Goal: Communication & Community: Answer question/provide support

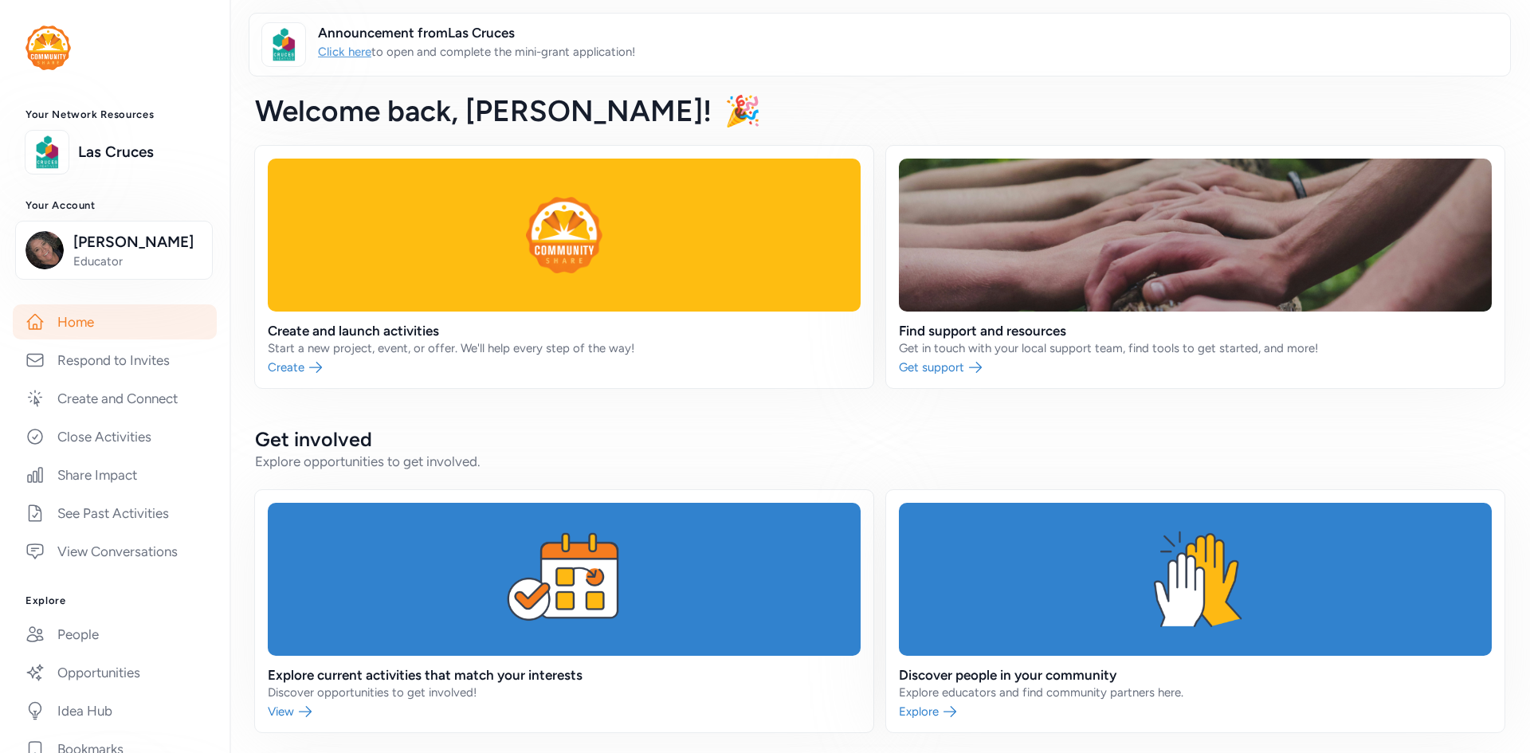
click at [352, 50] on link "Click here" at bounding box center [344, 52] width 53 height 14
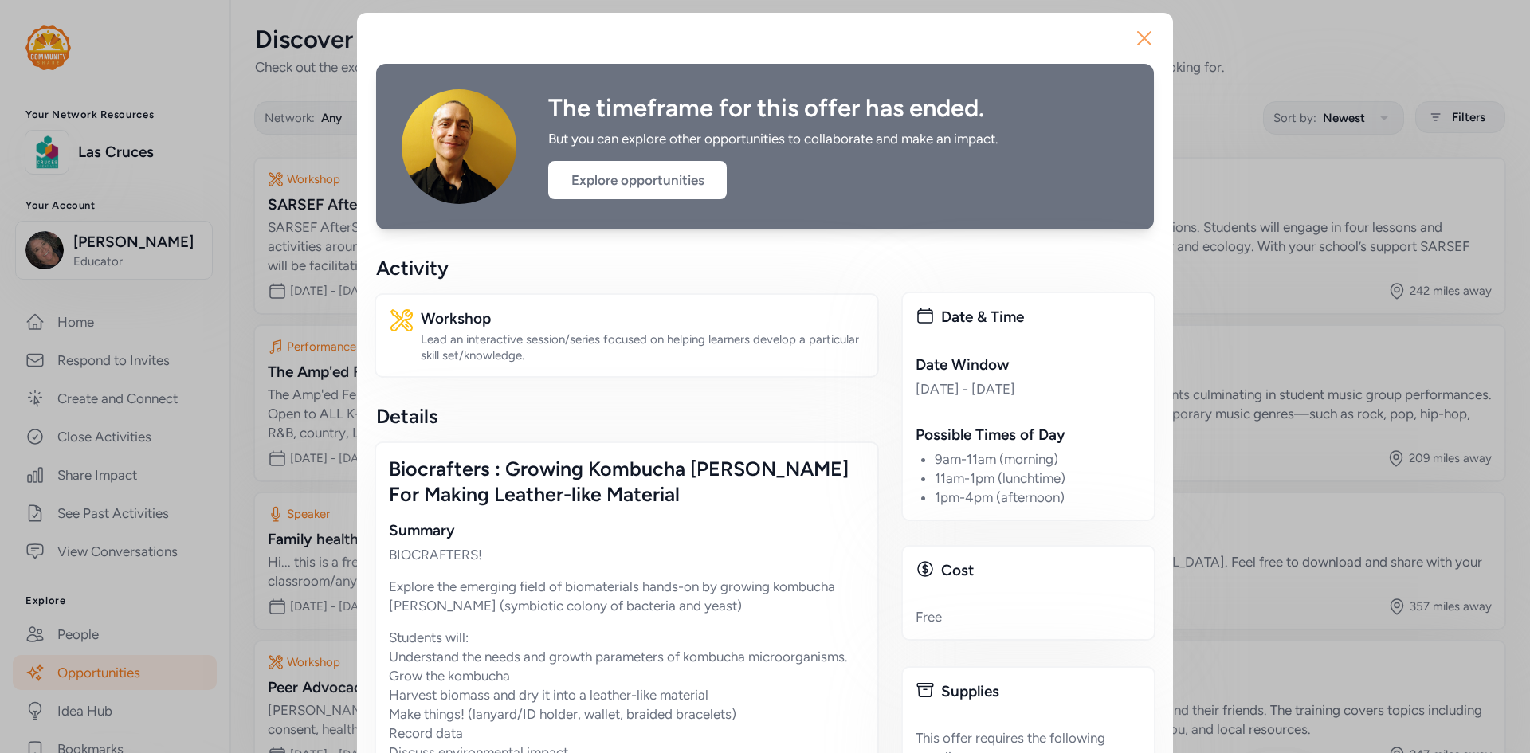
click at [1140, 37] on icon "button" at bounding box center [1144, 37] width 25 height 25
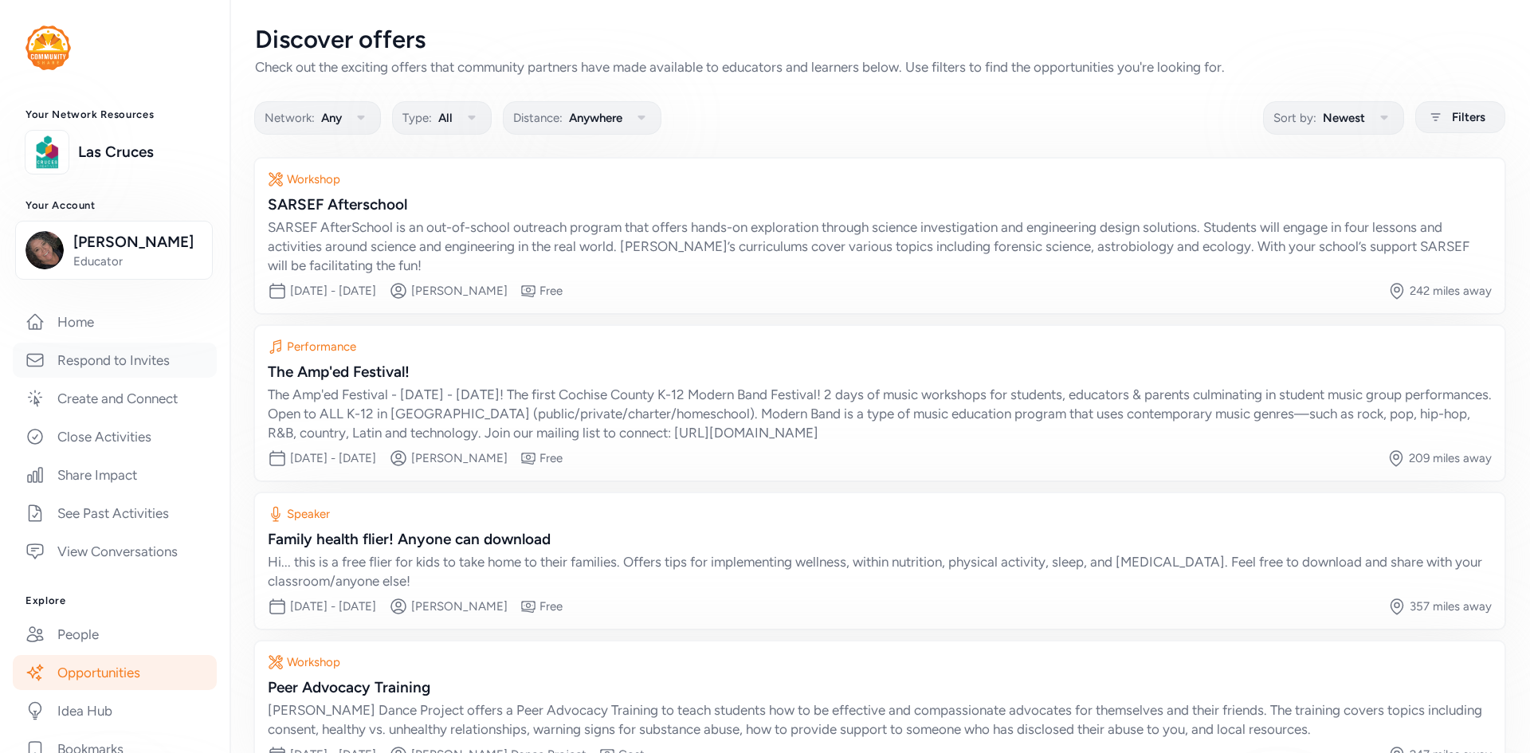
click at [93, 378] on link "Respond to Invites" at bounding box center [115, 360] width 204 height 35
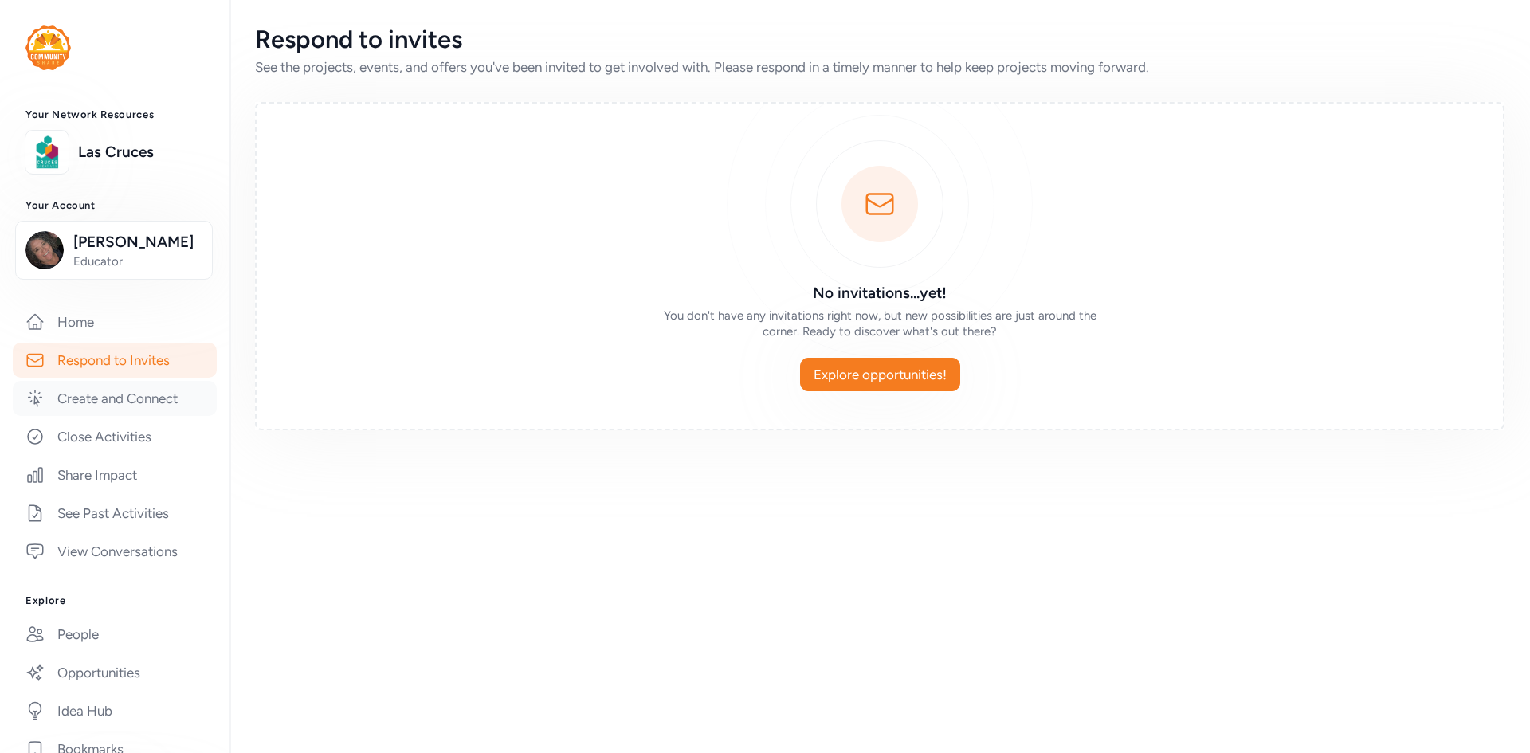
click at [91, 414] on link "Create and Connect" at bounding box center [115, 398] width 204 height 35
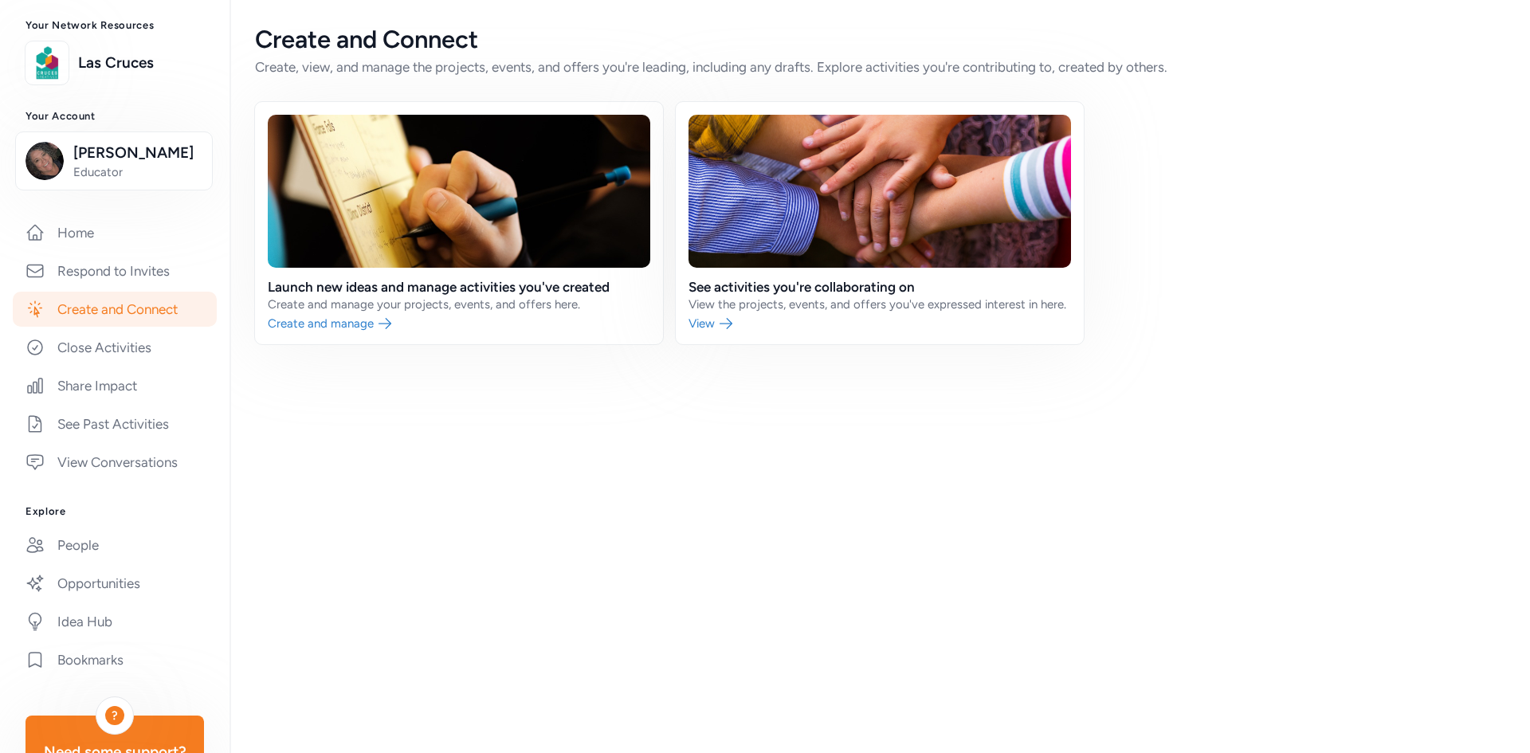
scroll to position [159, 0]
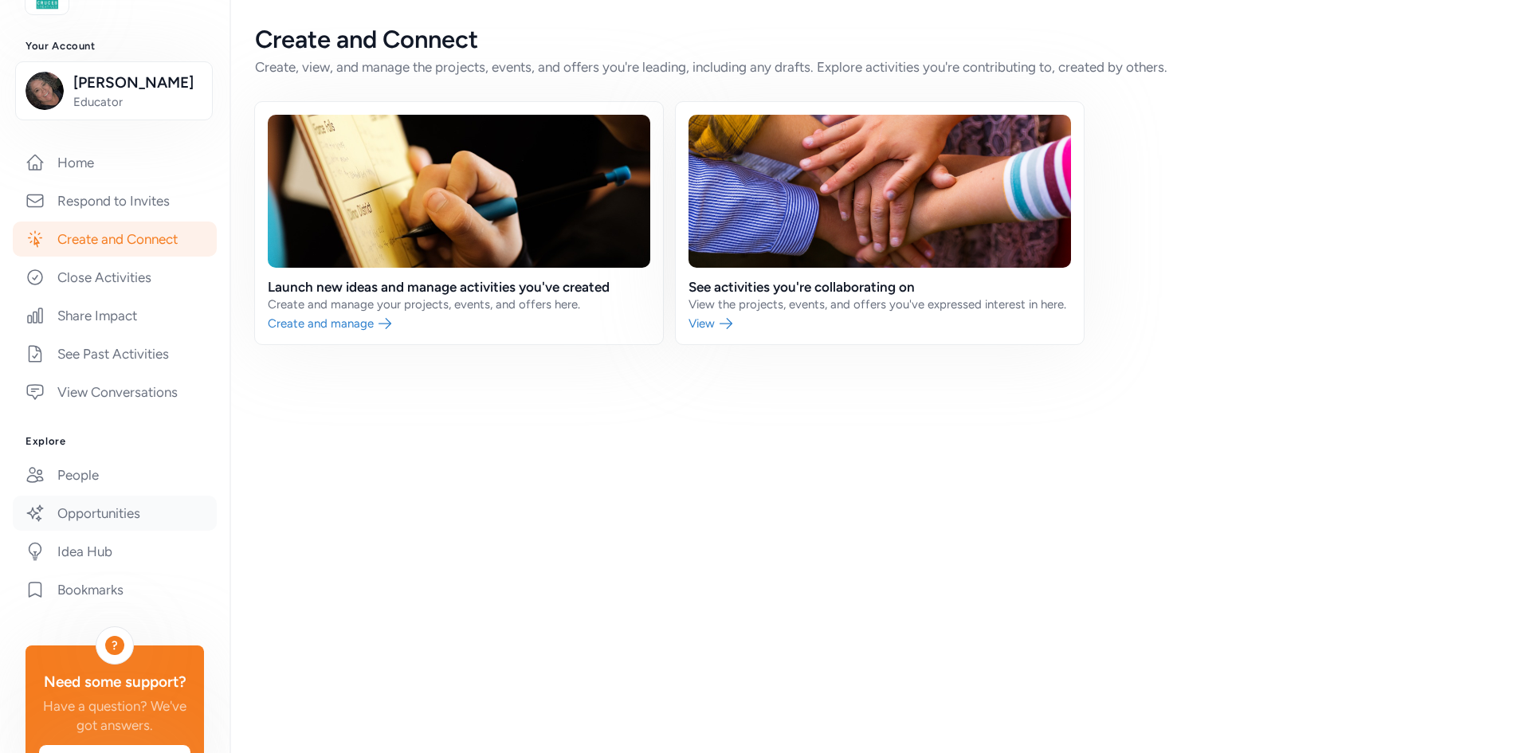
click at [88, 531] on link "Opportunities" at bounding box center [115, 513] width 204 height 35
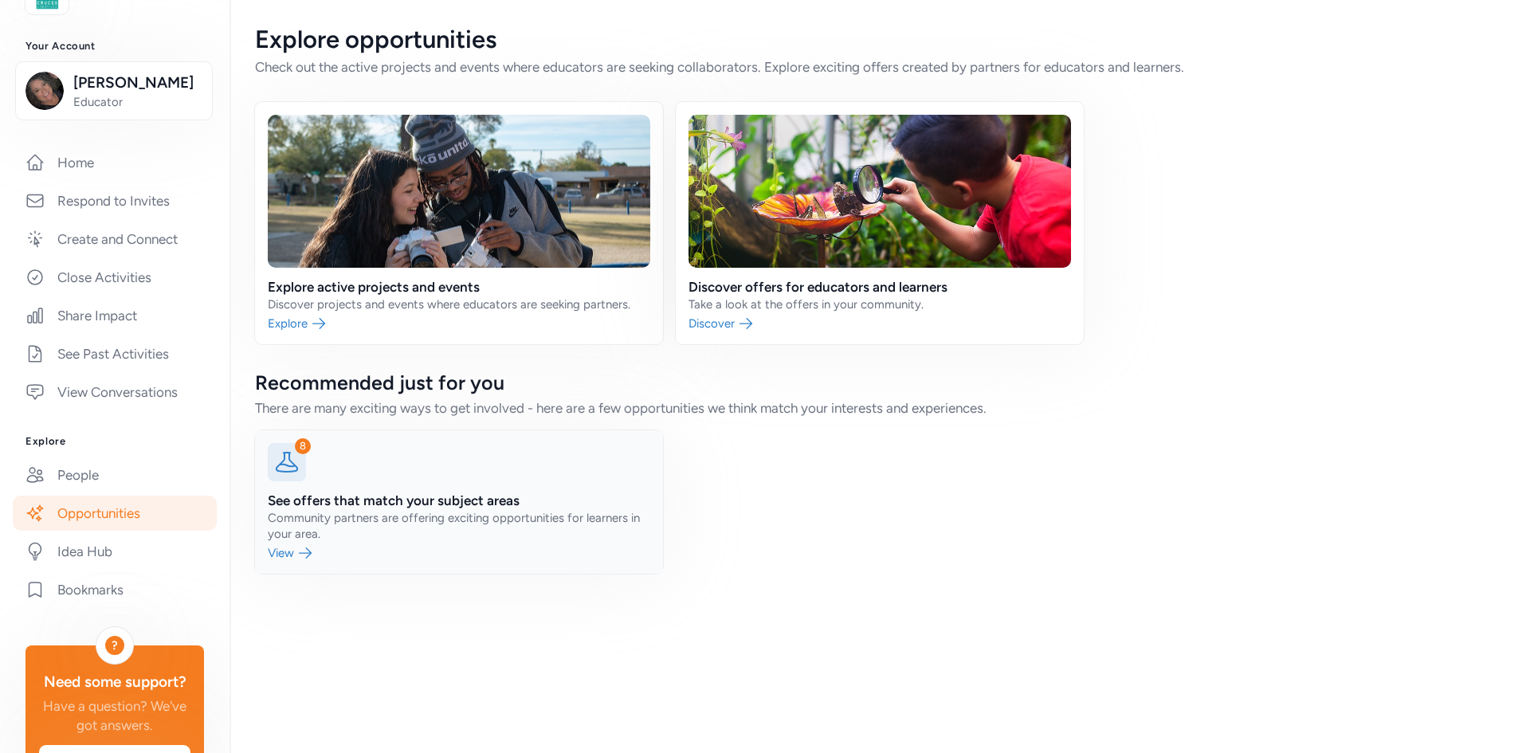
click at [285, 543] on link at bounding box center [459, 501] width 408 height 143
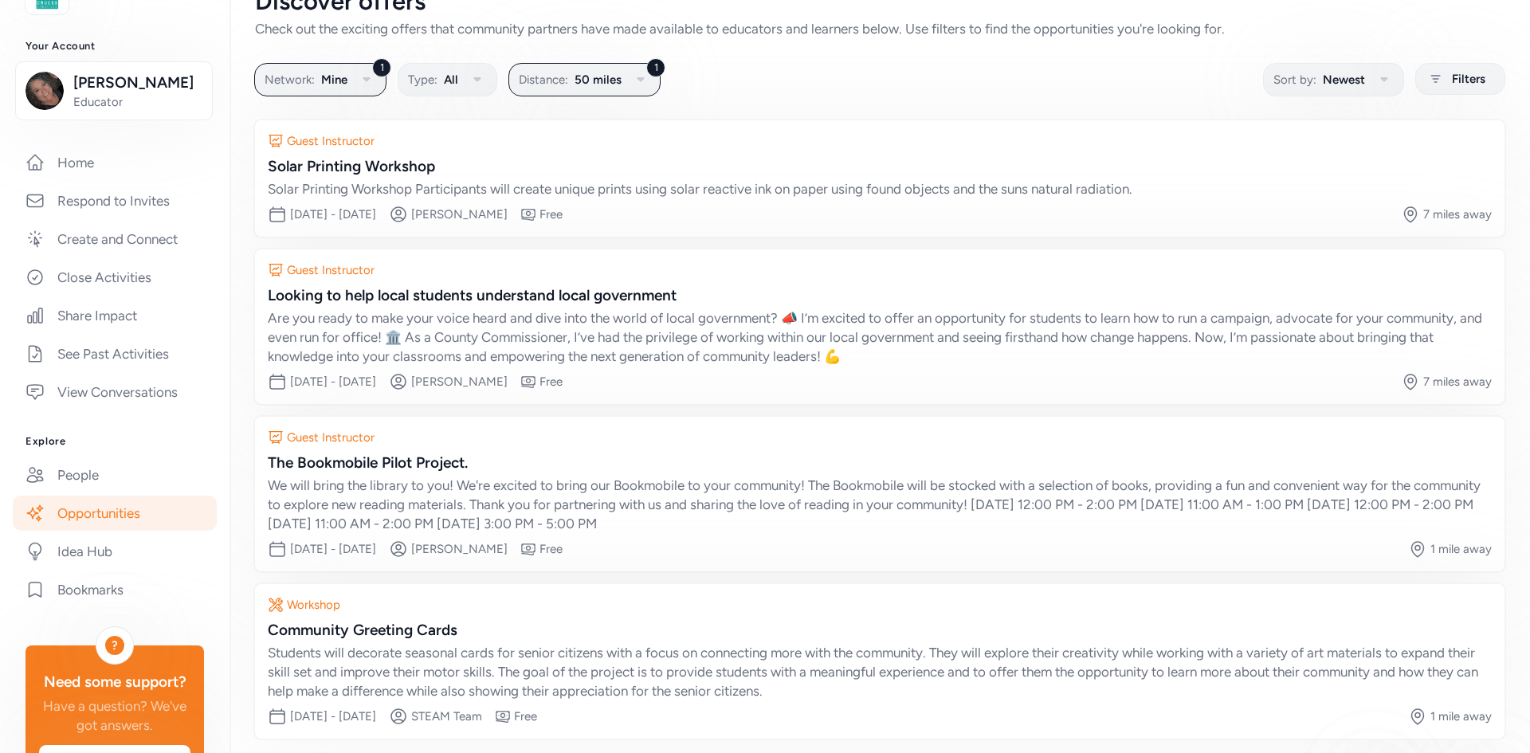
scroll to position [105, 0]
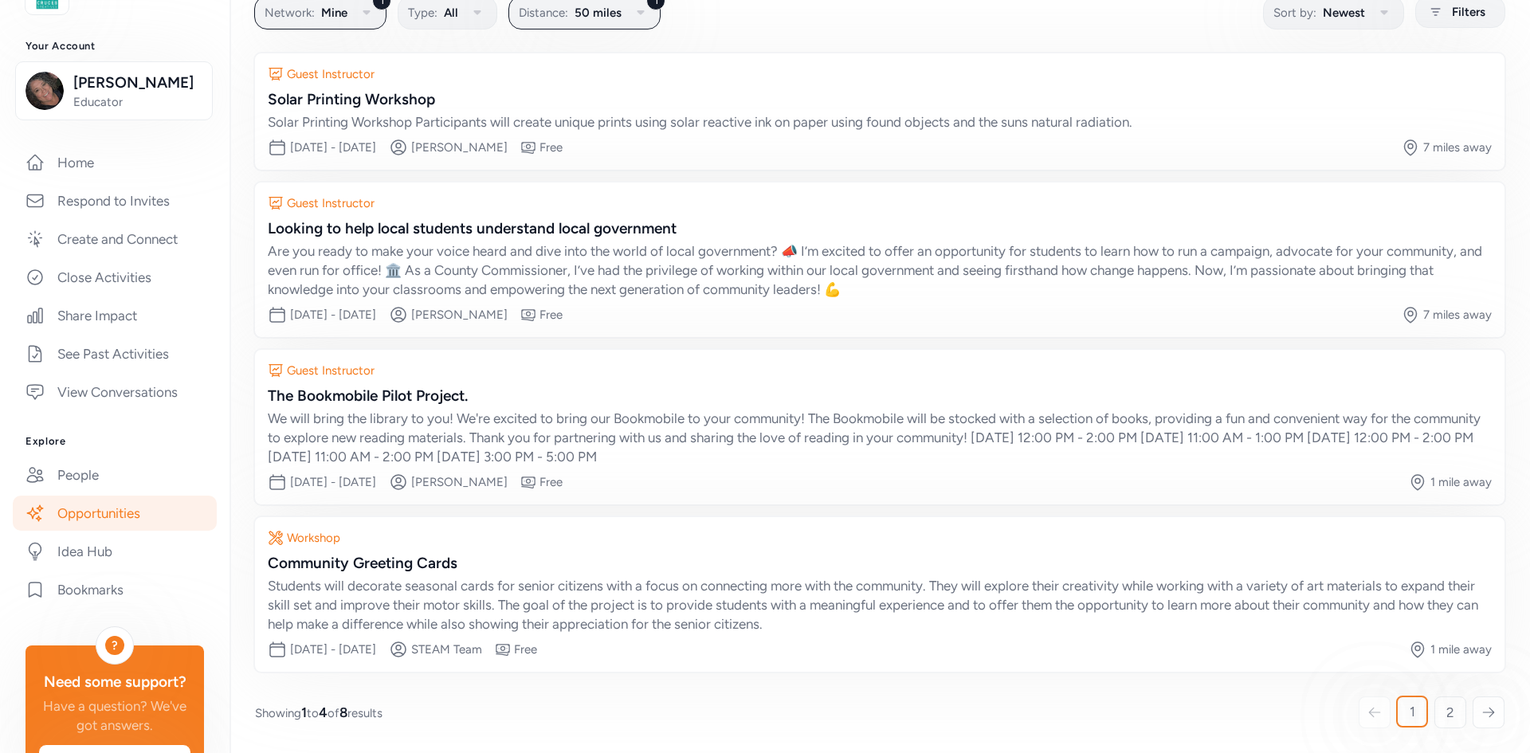
click at [1481, 704] on icon at bounding box center [1488, 712] width 14 height 16
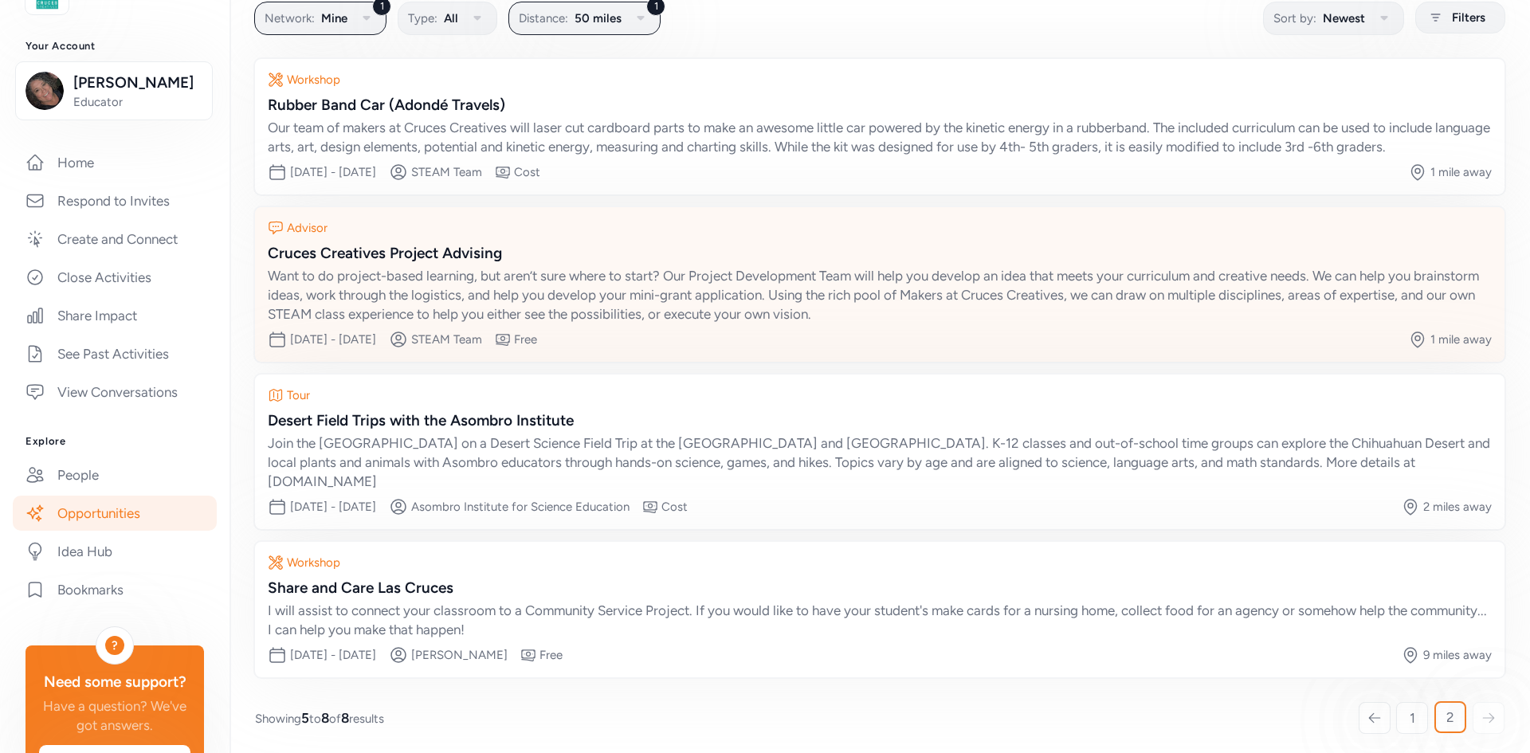
scroll to position [105, 0]
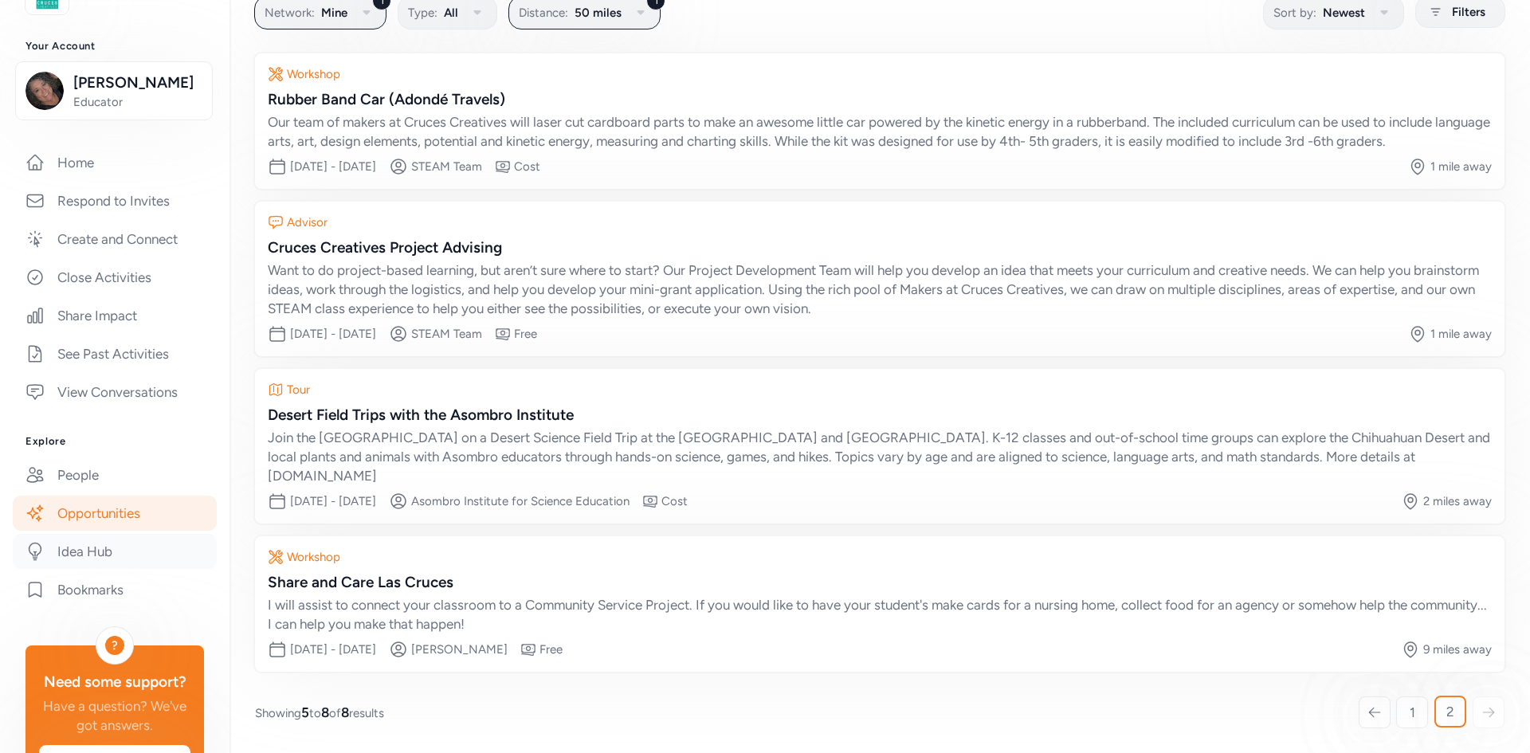
click at [93, 569] on link "Idea Hub" at bounding box center [115, 551] width 204 height 35
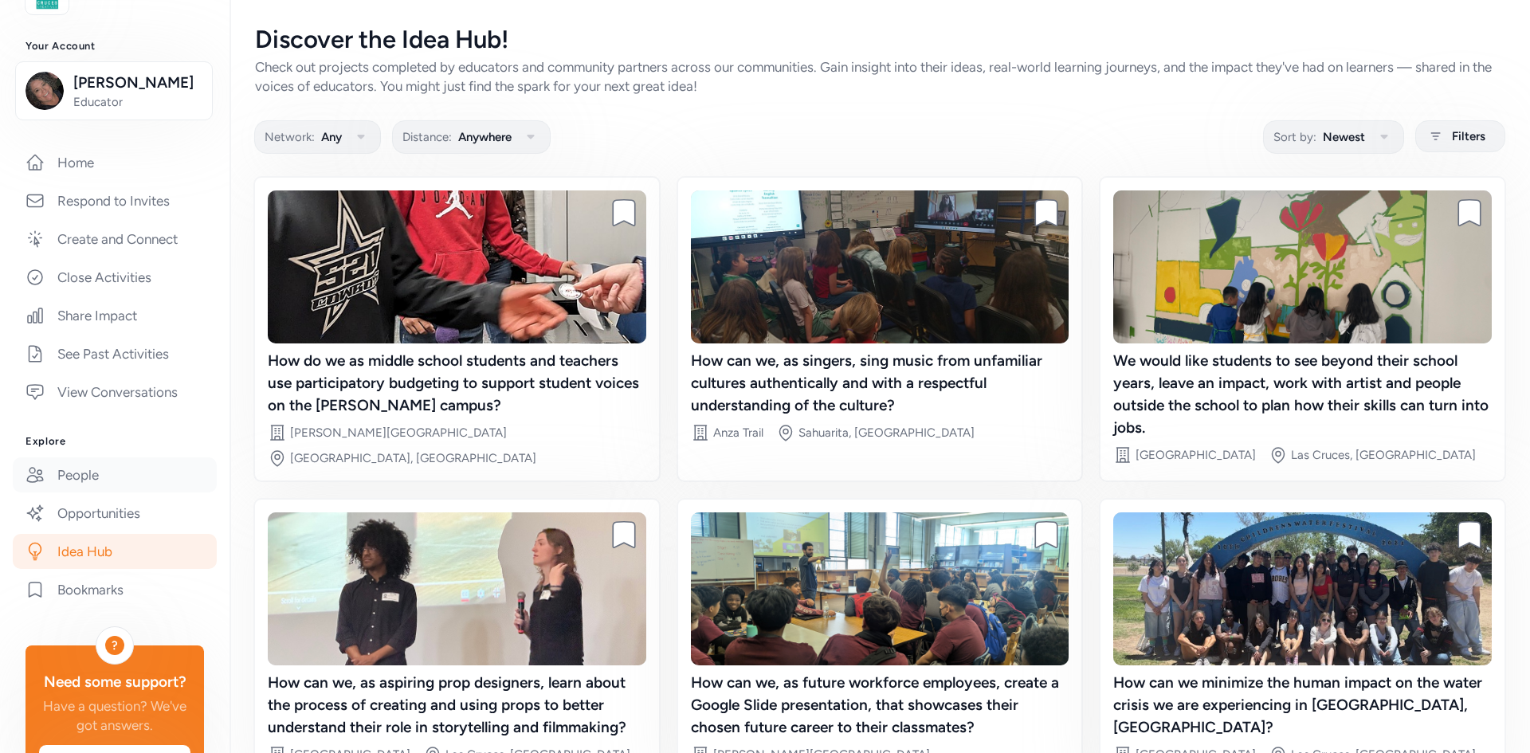
click at [89, 491] on link "People" at bounding box center [115, 474] width 204 height 35
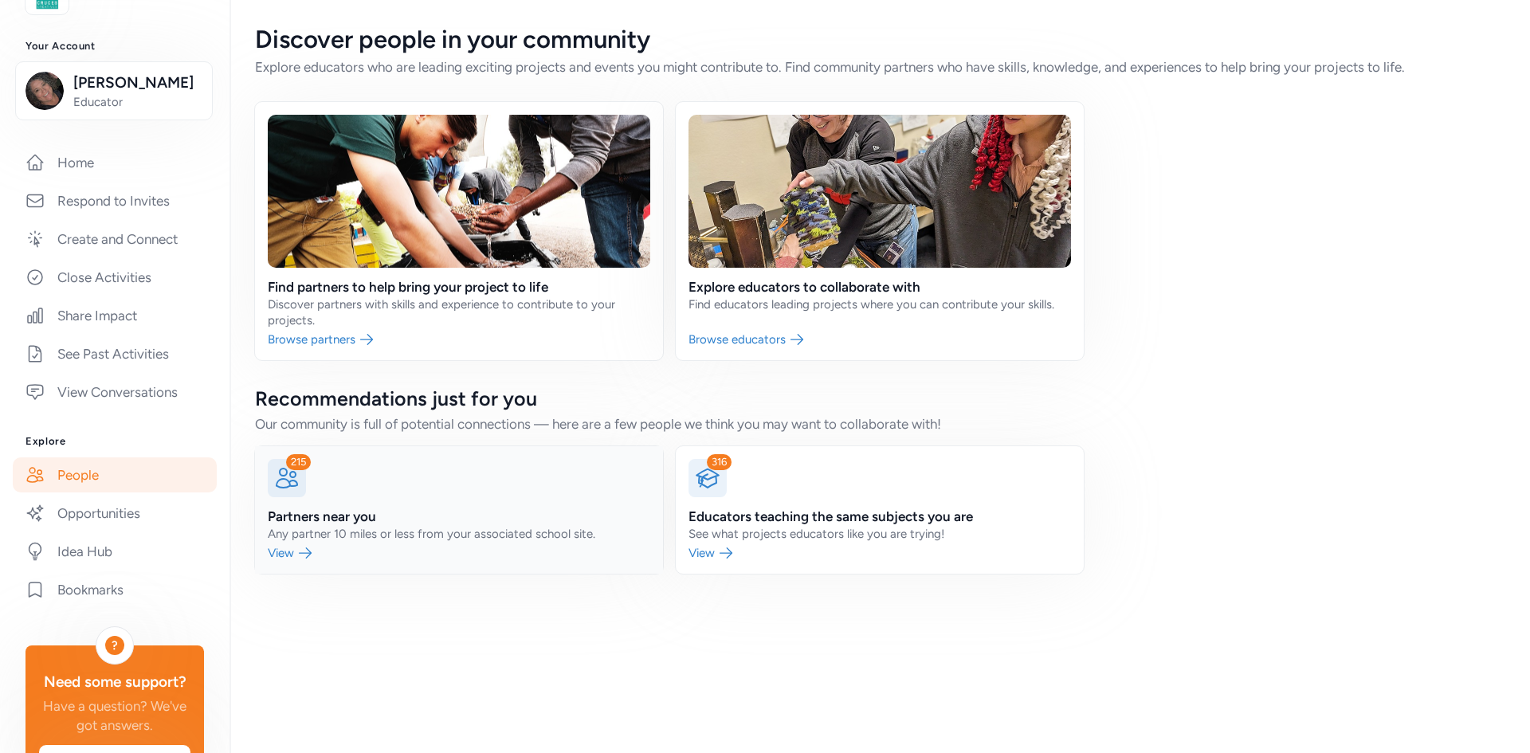
click at [288, 552] on link at bounding box center [459, 509] width 408 height 127
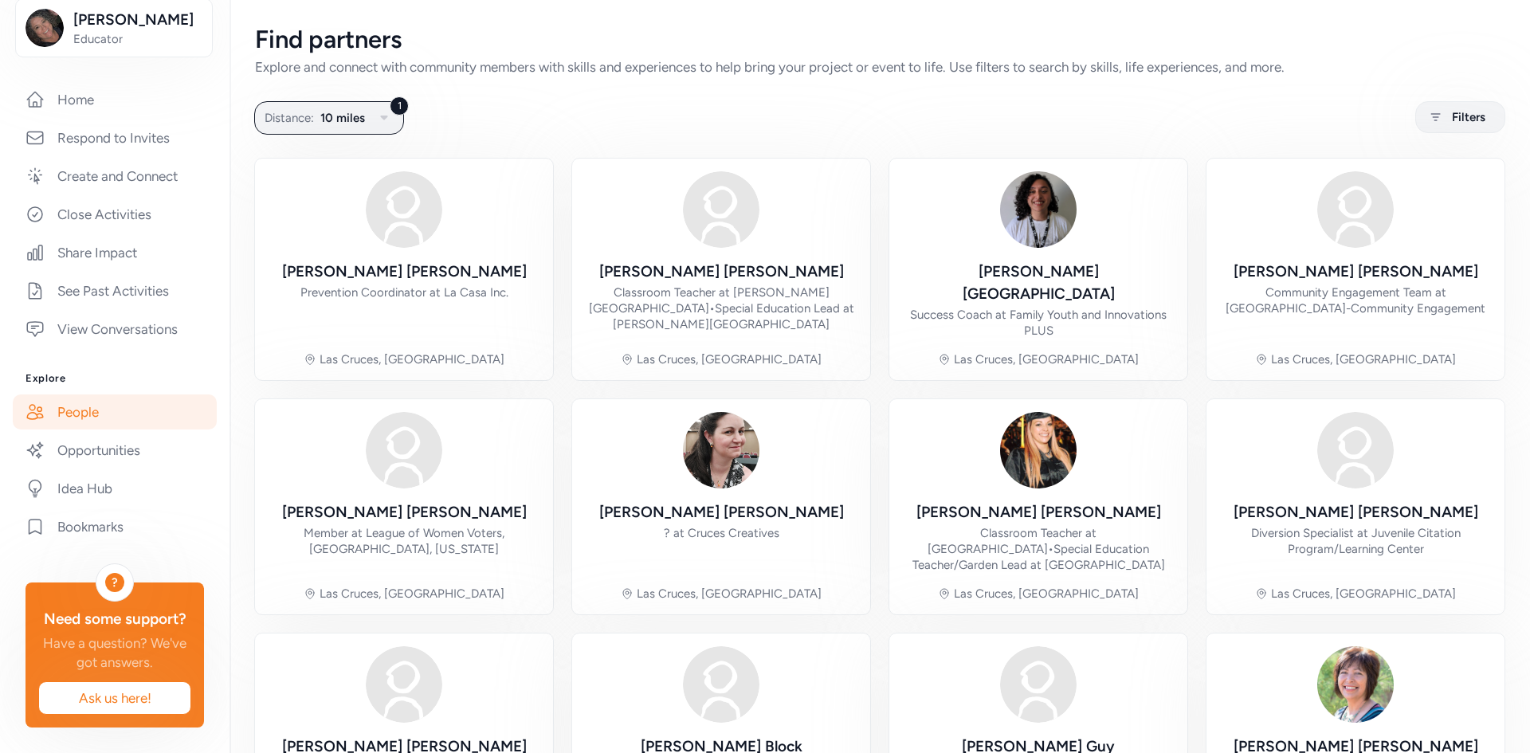
scroll to position [267, 0]
drag, startPoint x: 112, startPoint y: 698, endPoint x: 104, endPoint y: 702, distance: 9.6
click at [108, 702] on span "Ask us here!" at bounding box center [115, 697] width 126 height 19
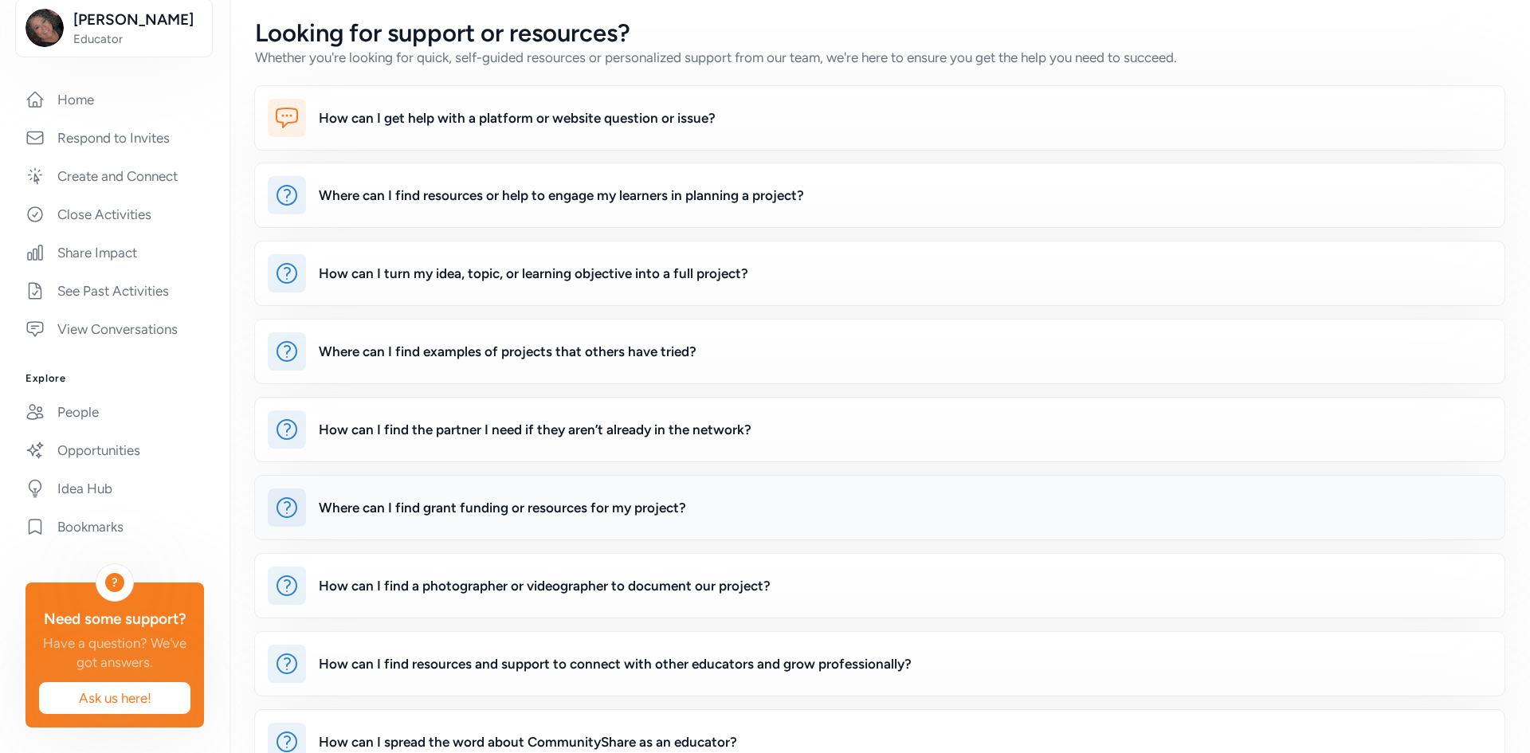
scroll to position [60, 0]
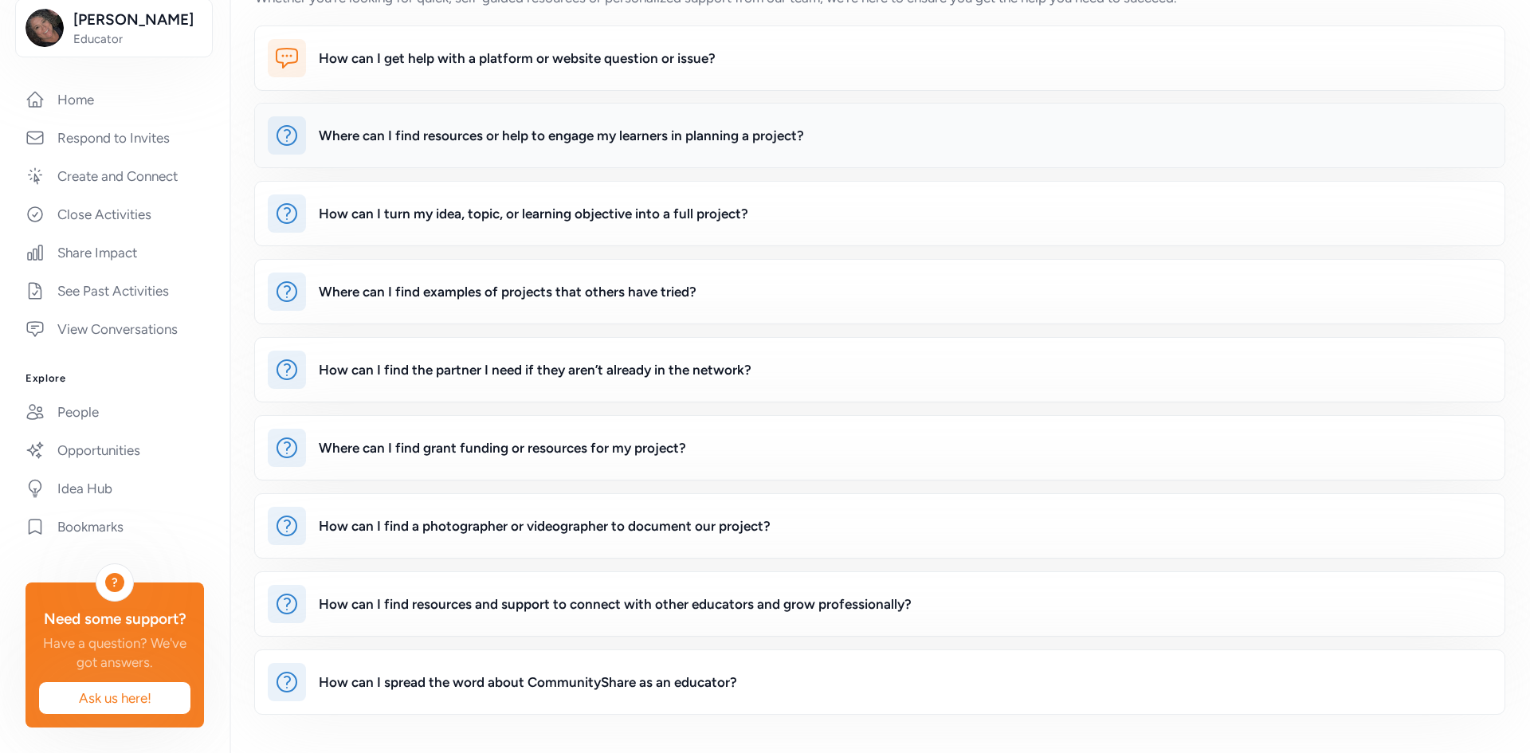
click at [678, 134] on div "Where can I find resources or help to engage my learners in planning a project?" at bounding box center [561, 135] width 485 height 19
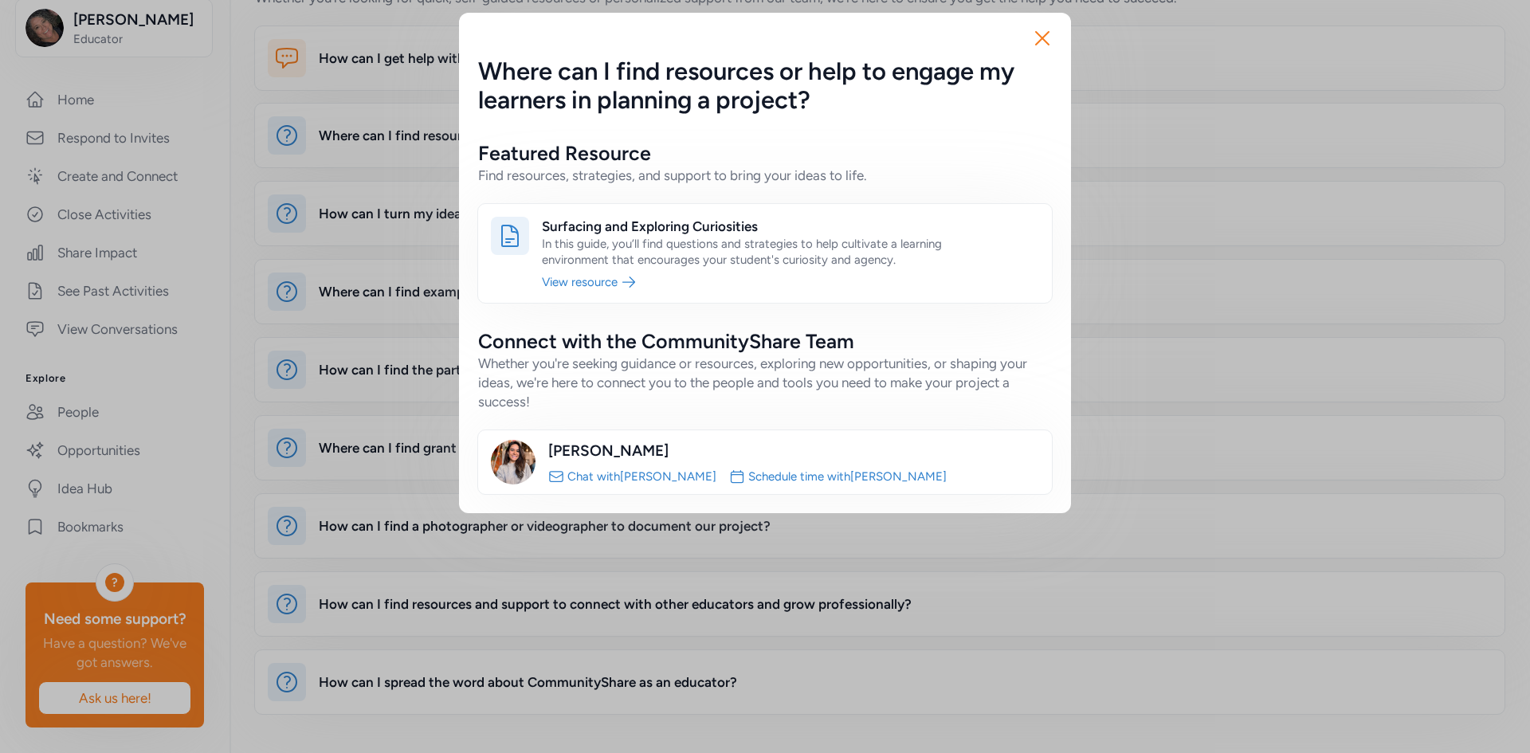
click at [607, 471] on link "Chat with [PERSON_NAME]" at bounding box center [641, 477] width 149 height 16
click at [1040, 38] on icon "button" at bounding box center [1042, 37] width 25 height 25
